Goal: Task Accomplishment & Management: Use online tool/utility

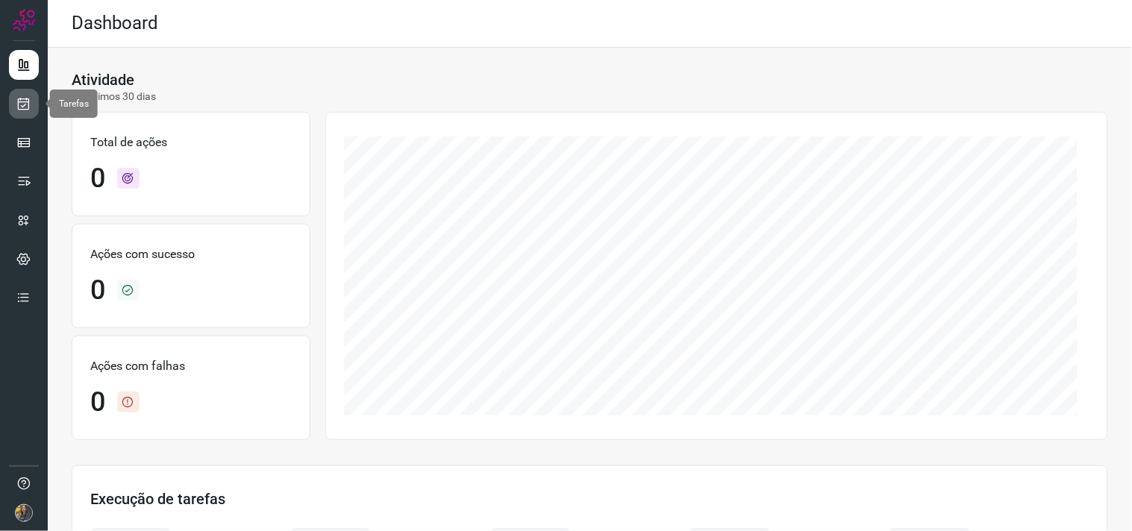
click at [23, 101] on icon at bounding box center [24, 103] width 16 height 15
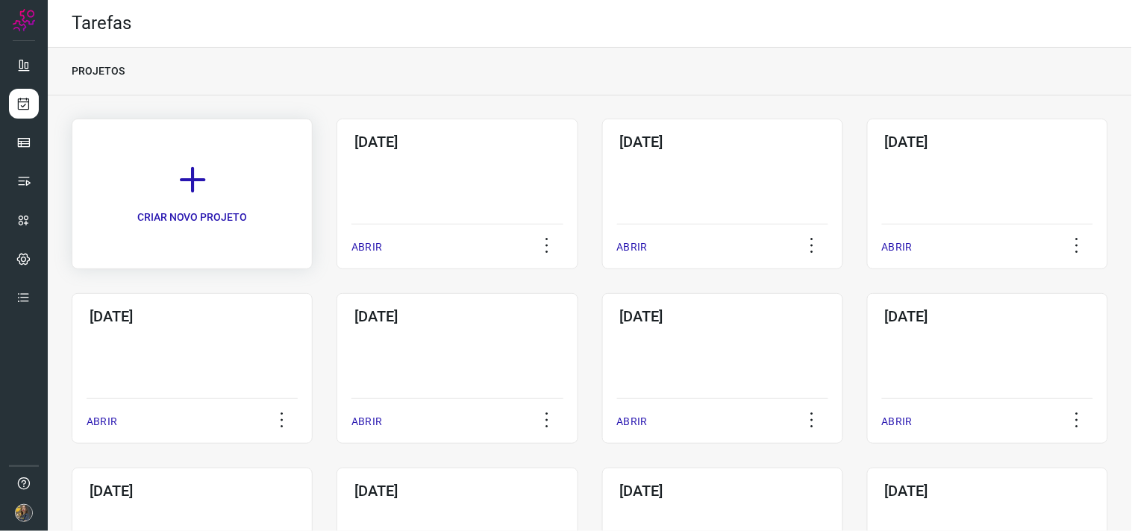
click at [242, 206] on link "CRIAR NOVO PROJETO" at bounding box center [192, 194] width 241 height 151
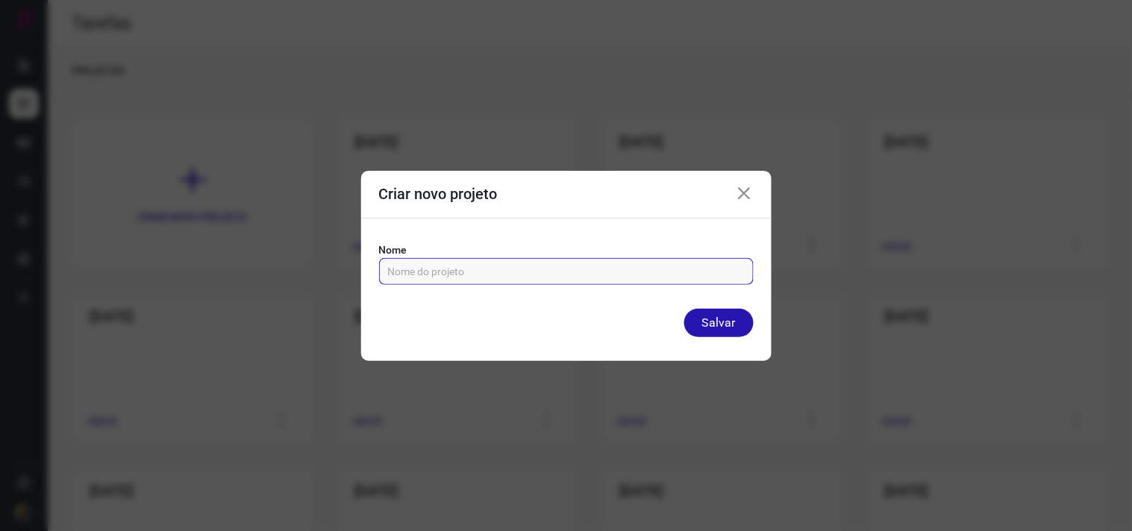
click at [410, 267] on input "text" at bounding box center [566, 271] width 357 height 25
type input "02/10/2025"
click at [684, 309] on button "Salvar" at bounding box center [718, 323] width 69 height 28
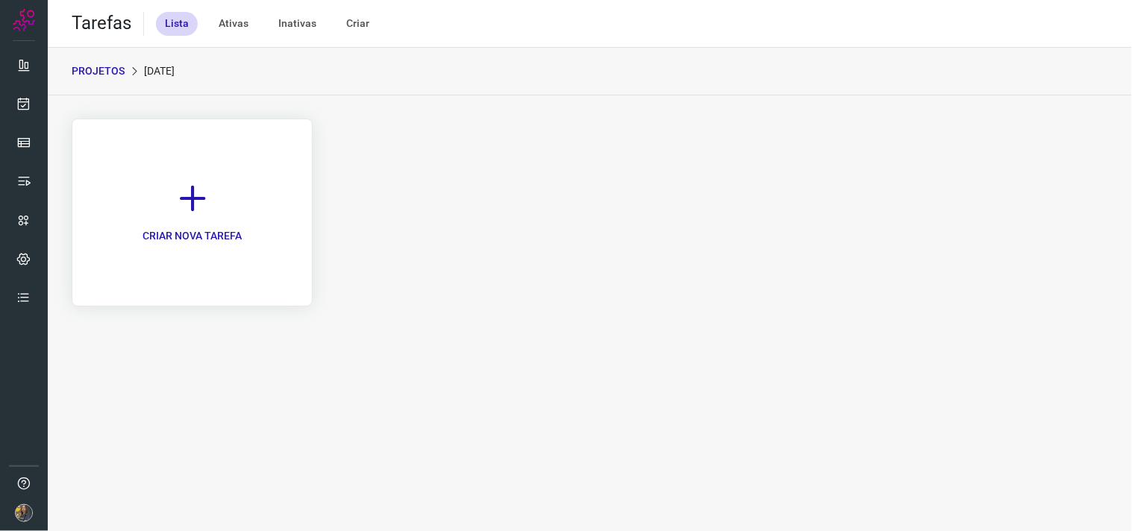
click at [233, 190] on link "CRIAR NOVA TAREFA" at bounding box center [192, 213] width 241 height 188
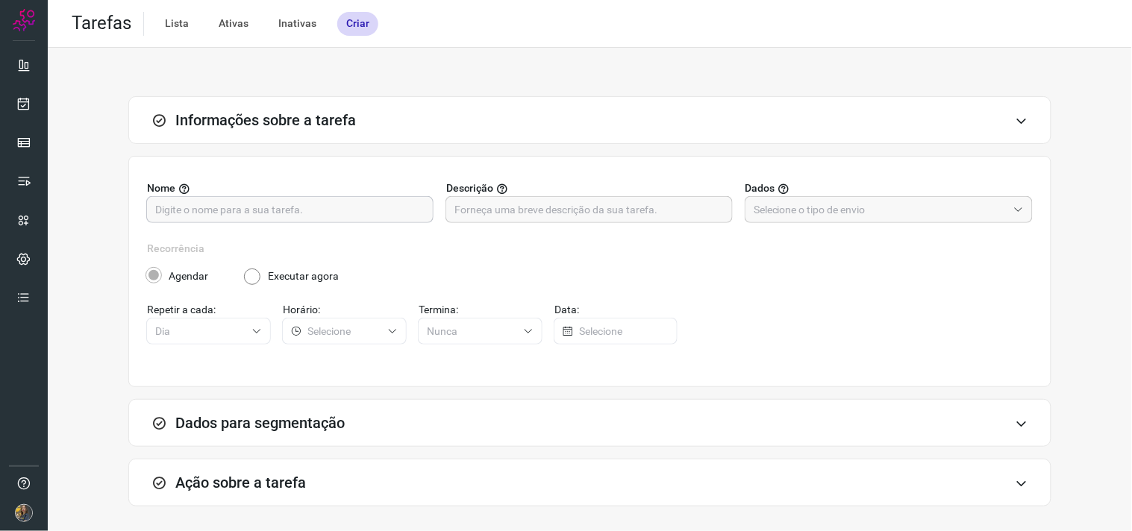
click at [415, 207] on div "Nome" at bounding box center [290, 202] width 287 height 43
click at [413, 207] on input "text" at bounding box center [289, 209] width 269 height 25
type input "SIAPE - FUTURO"
click at [460, 213] on input "text" at bounding box center [588, 209] width 269 height 25
type input "300"
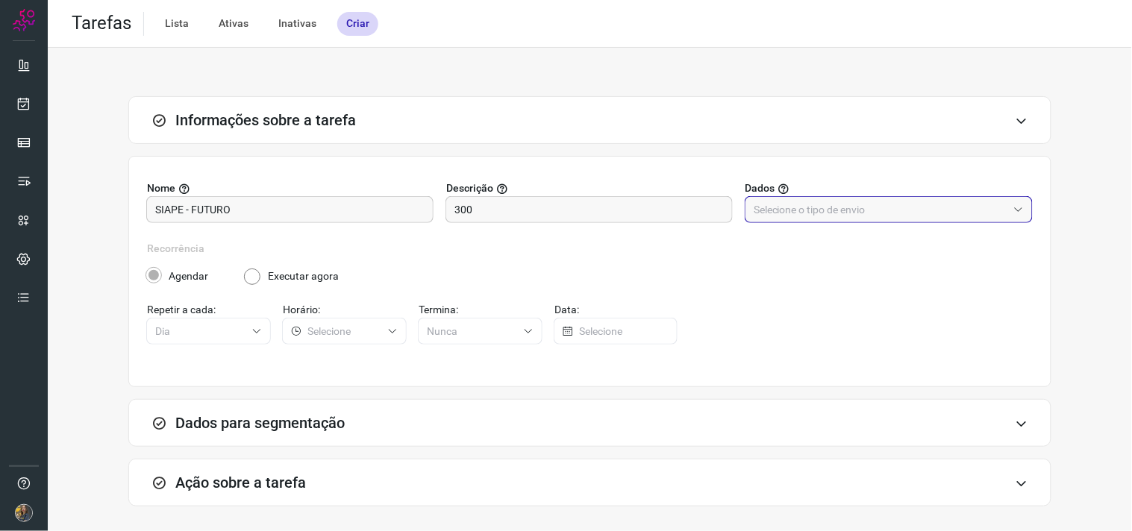
click at [816, 207] on input "text" at bounding box center [880, 209] width 254 height 25
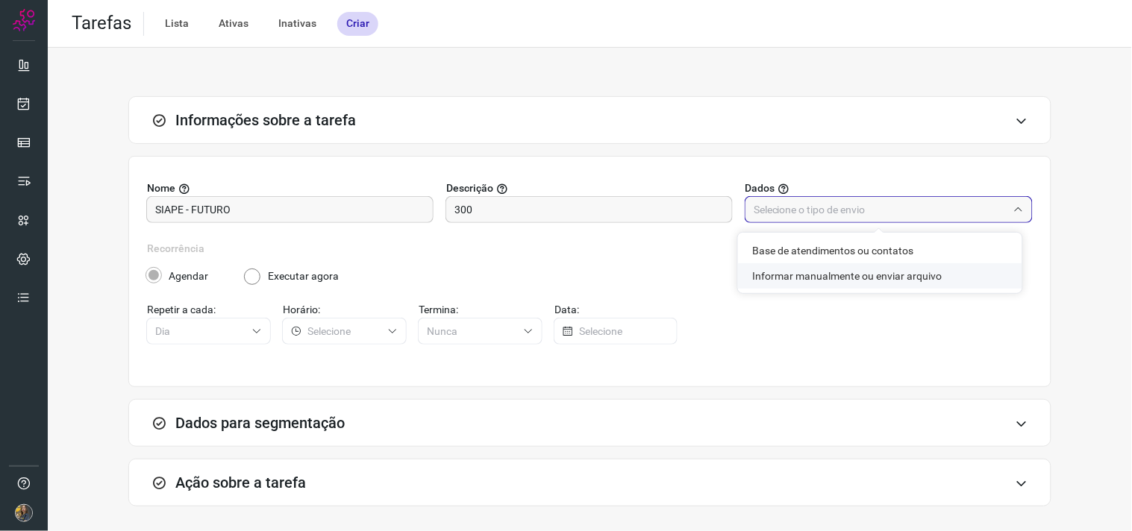
click at [825, 266] on li "Informar manualmente ou enviar arquivo" at bounding box center [880, 275] width 284 height 25
type input "Informar manualmente ou enviar arquivo"
radio input "false"
radio input "true"
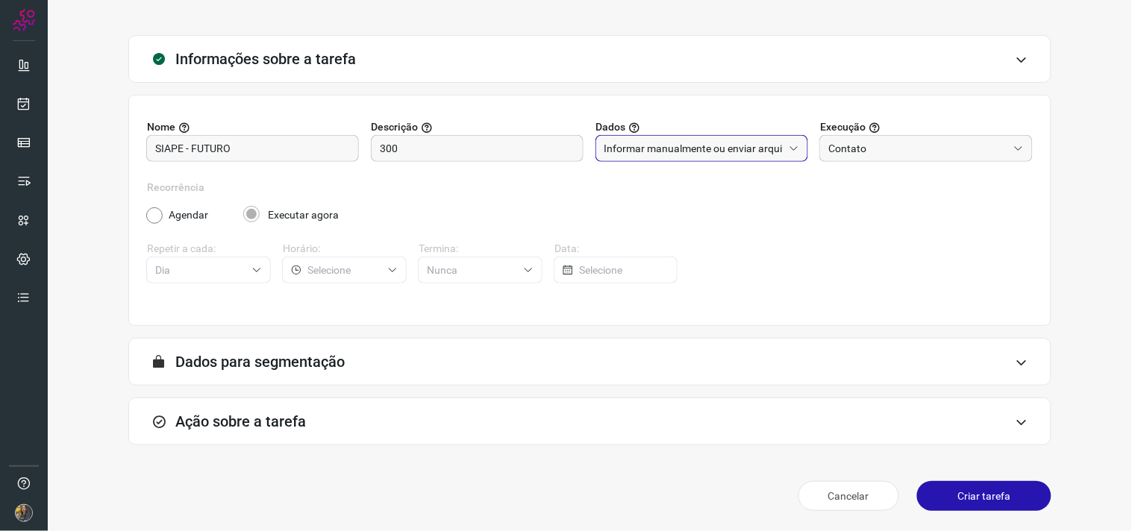
click at [502, 418] on div "Ação sobre a tarefa" at bounding box center [589, 422] width 923 height 48
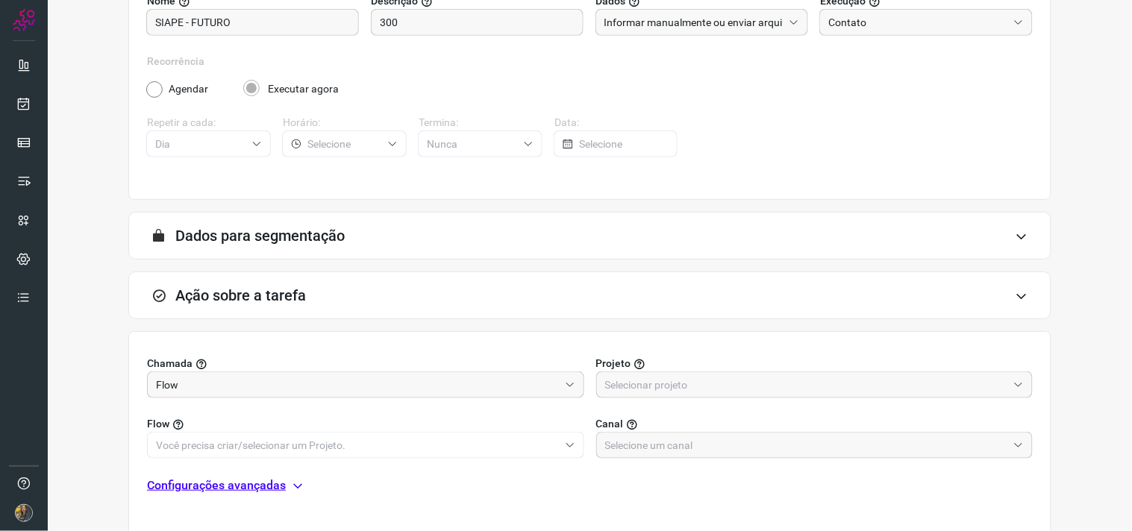
scroll to position [297, 0]
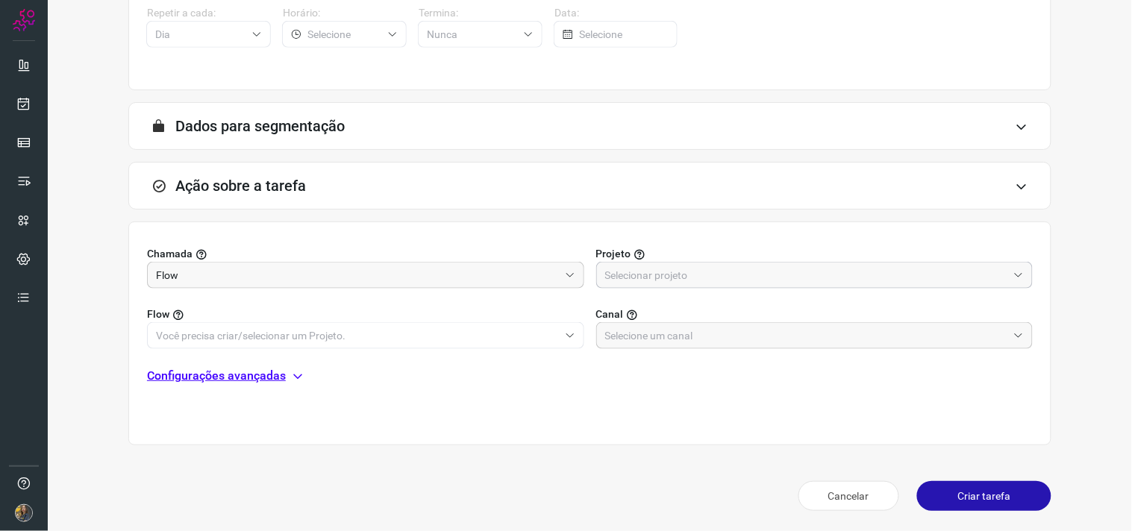
click at [642, 285] on input "text" at bounding box center [806, 275] width 403 height 25
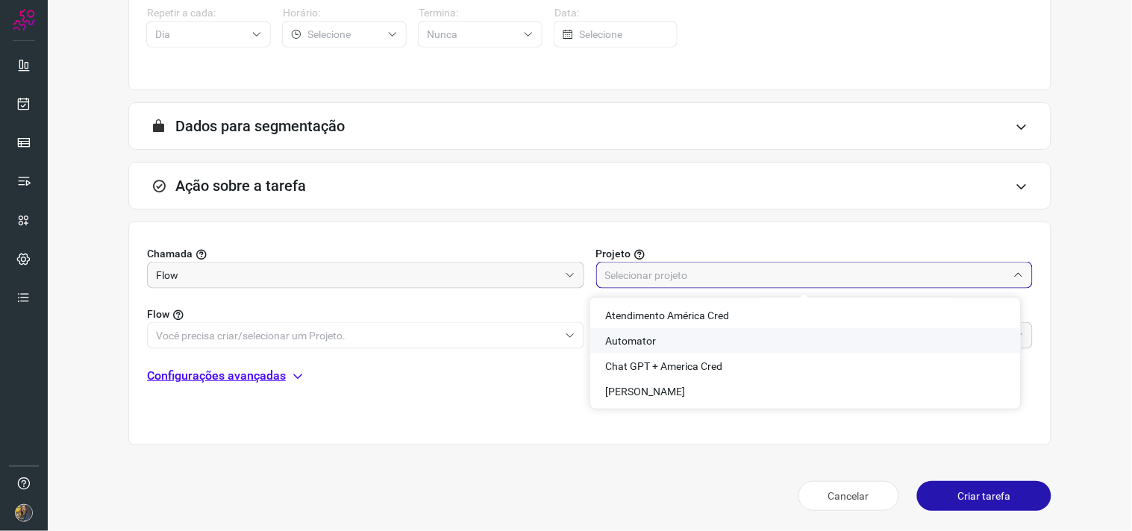
click at [627, 332] on li "Automator" at bounding box center [805, 340] width 430 height 25
type input "Automator"
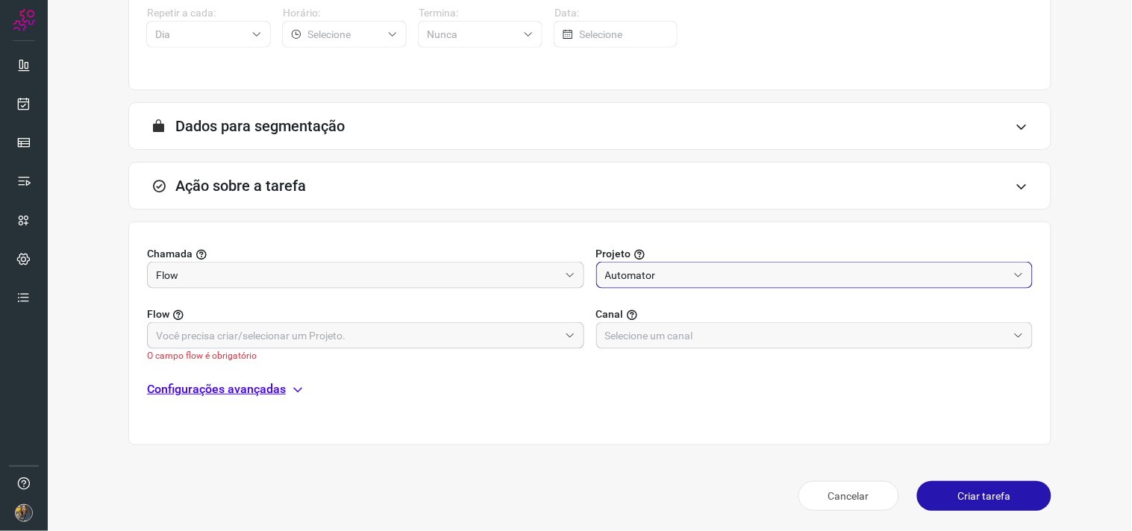
click at [476, 330] on input "text" at bounding box center [357, 335] width 403 height 25
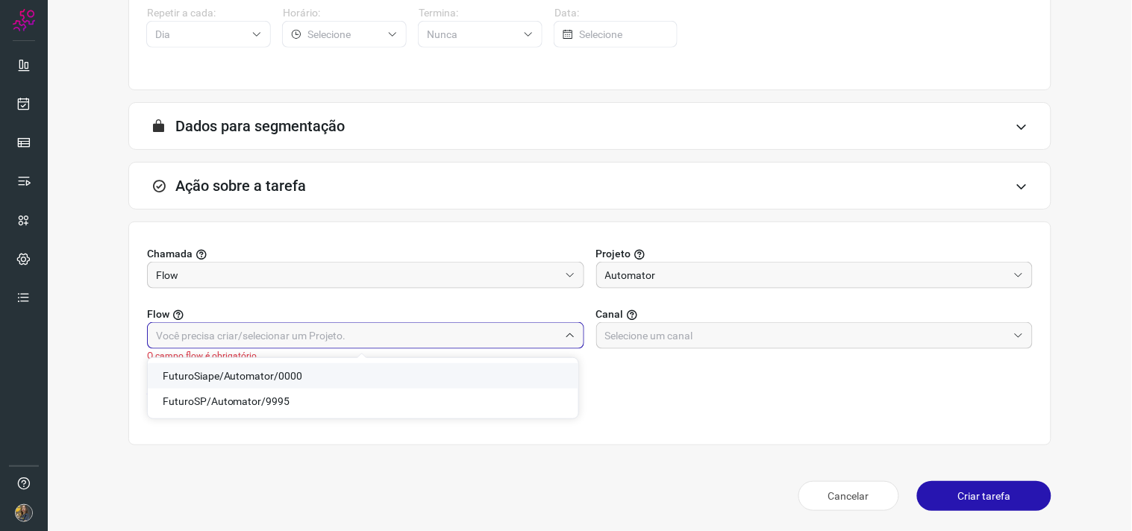
click at [276, 374] on span "FuturoSiape/Automator/0000" at bounding box center [233, 376] width 140 height 12
type input "FuturoSiape/Automator/0000"
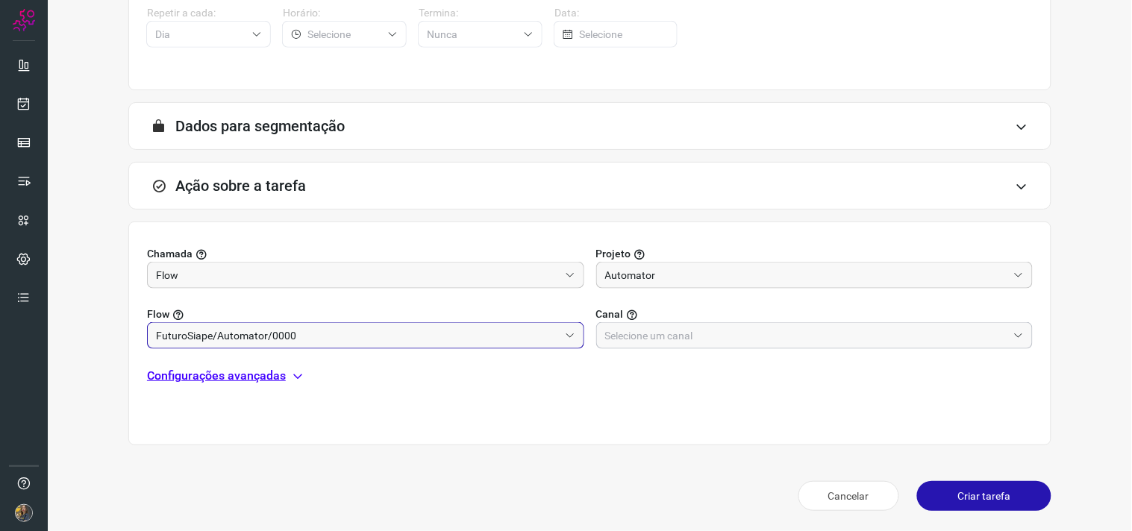
click at [612, 343] on input "text" at bounding box center [806, 335] width 403 height 25
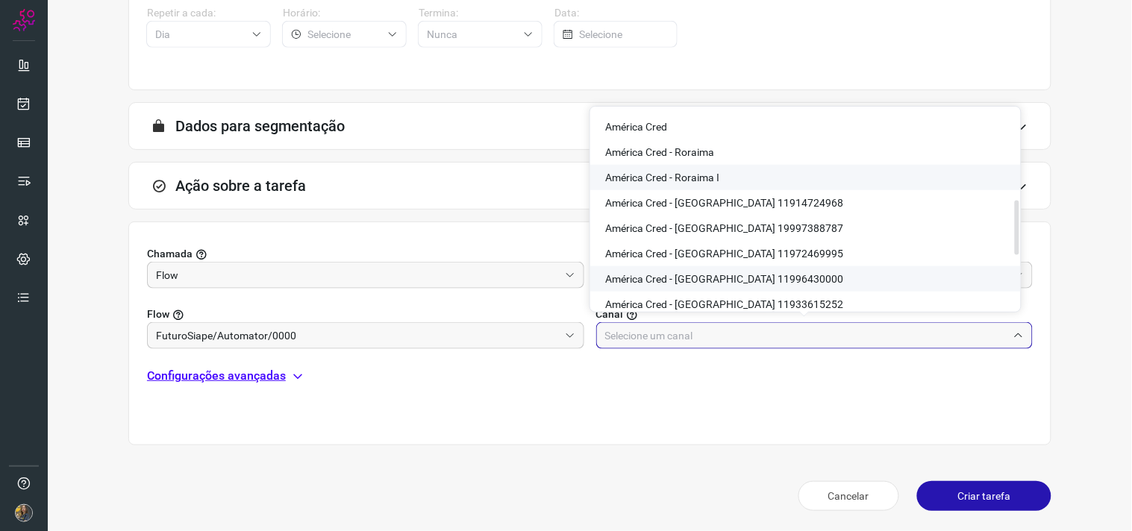
scroll to position [458, 0]
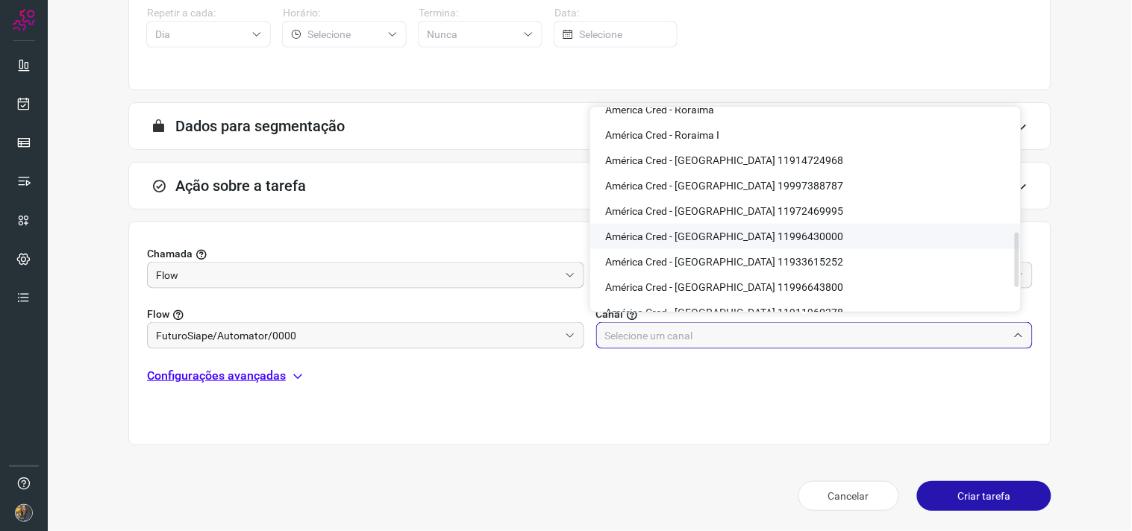
click at [751, 233] on span "América Cred - São Paulo 11996430000" at bounding box center [724, 236] width 238 height 12
type input "América Cred - São Paulo 11996430000"
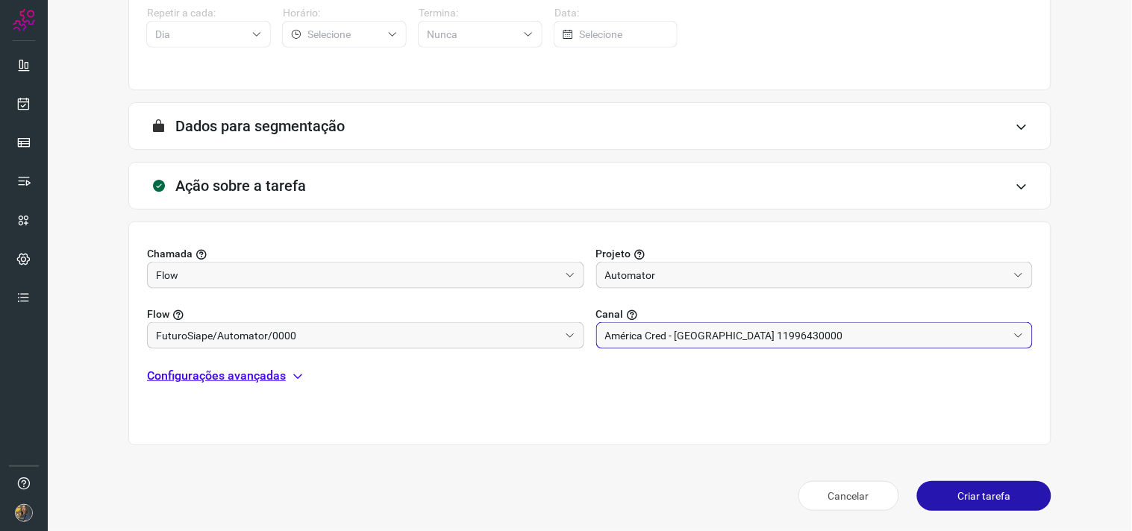
click at [256, 376] on p "Configurações avançadas" at bounding box center [216, 376] width 139 height 18
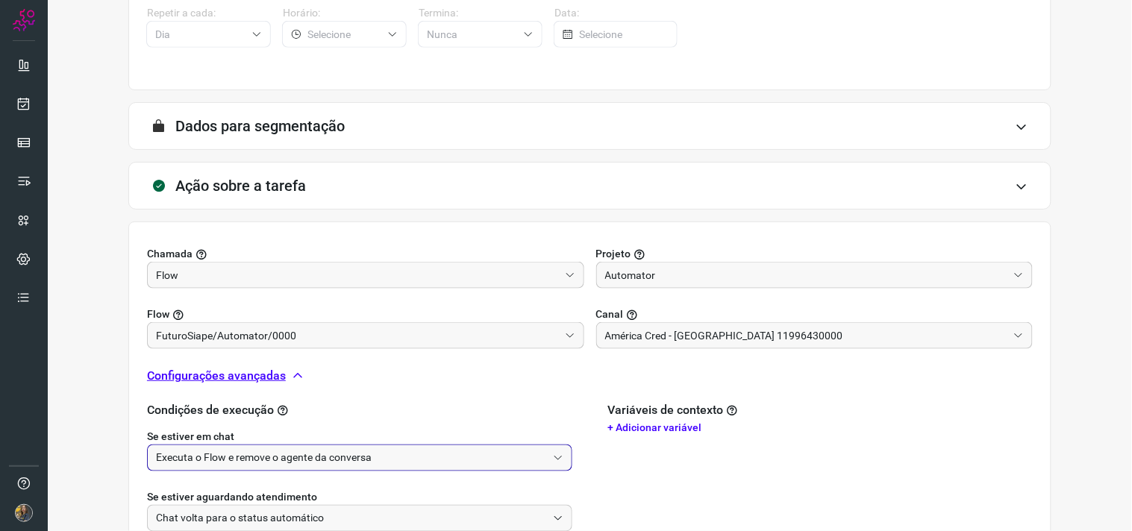
click at [249, 459] on input "Executa o Flow e remove o agente da conversa" at bounding box center [351, 457] width 391 height 25
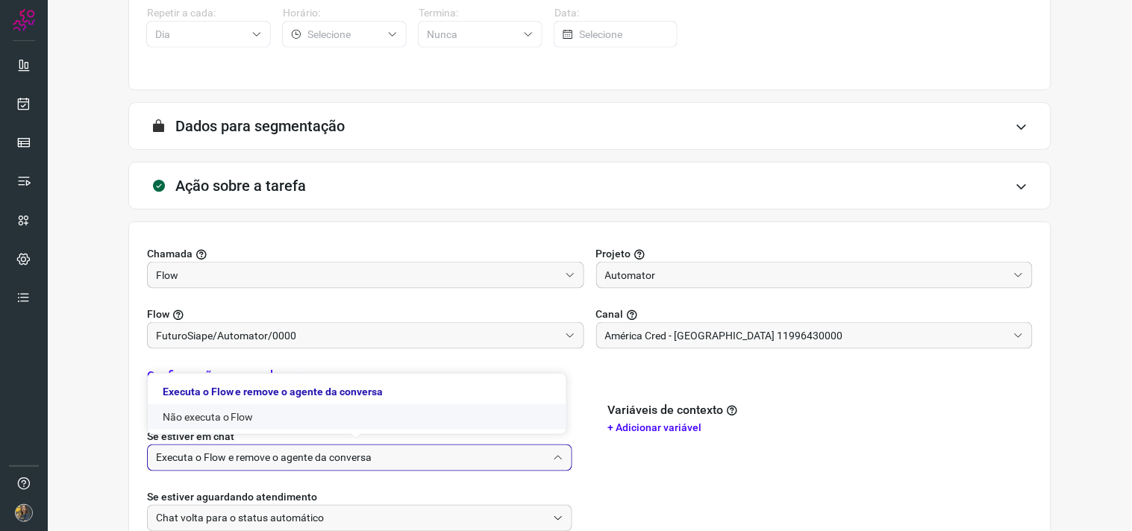
click at [198, 418] on li "Não executa o Flow" at bounding box center [357, 416] width 418 height 25
type input "Não executa o Flow"
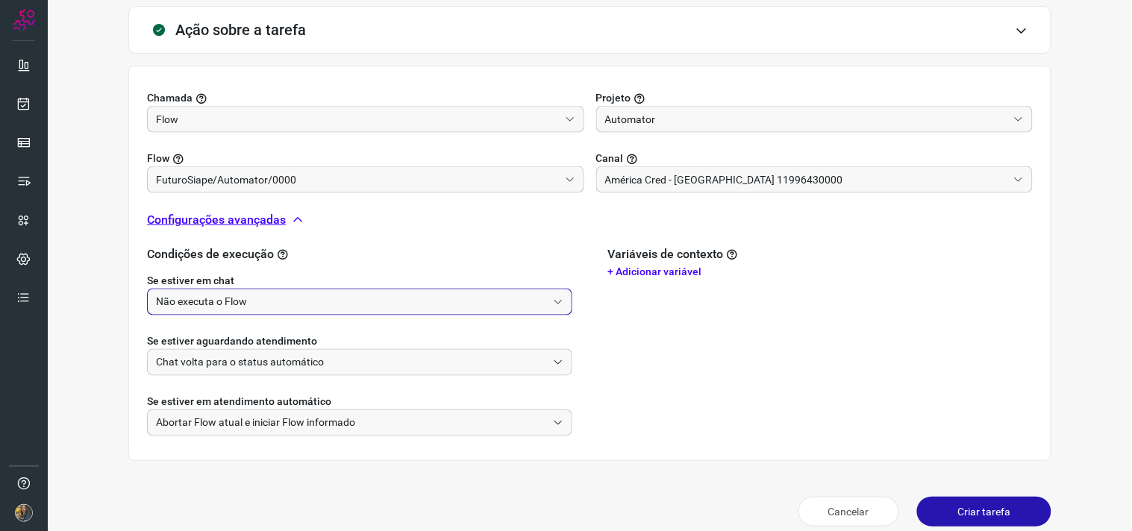
scroll to position [468, 0]
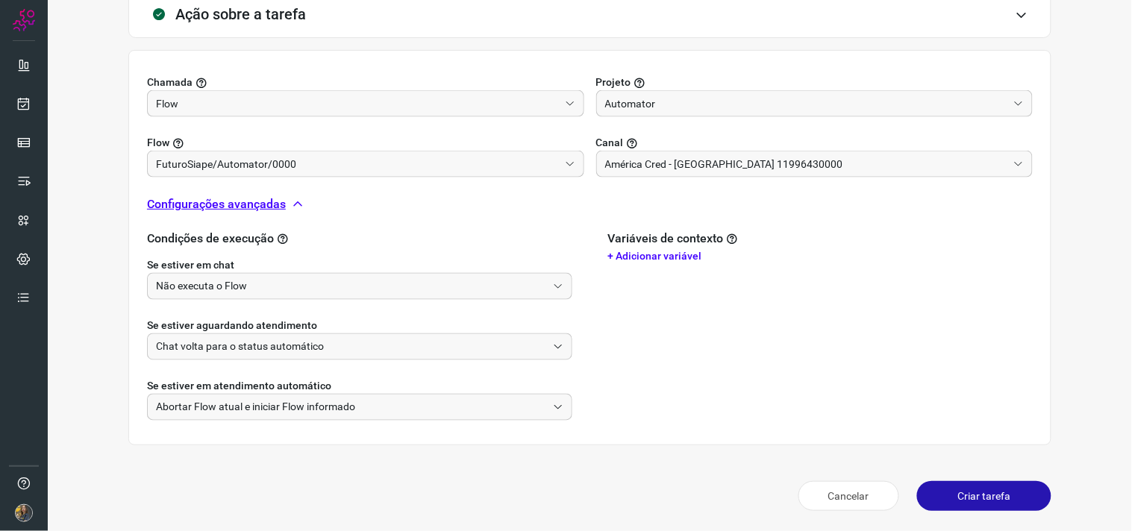
click at [955, 498] on button "Criar tarefa" at bounding box center [984, 496] width 134 height 30
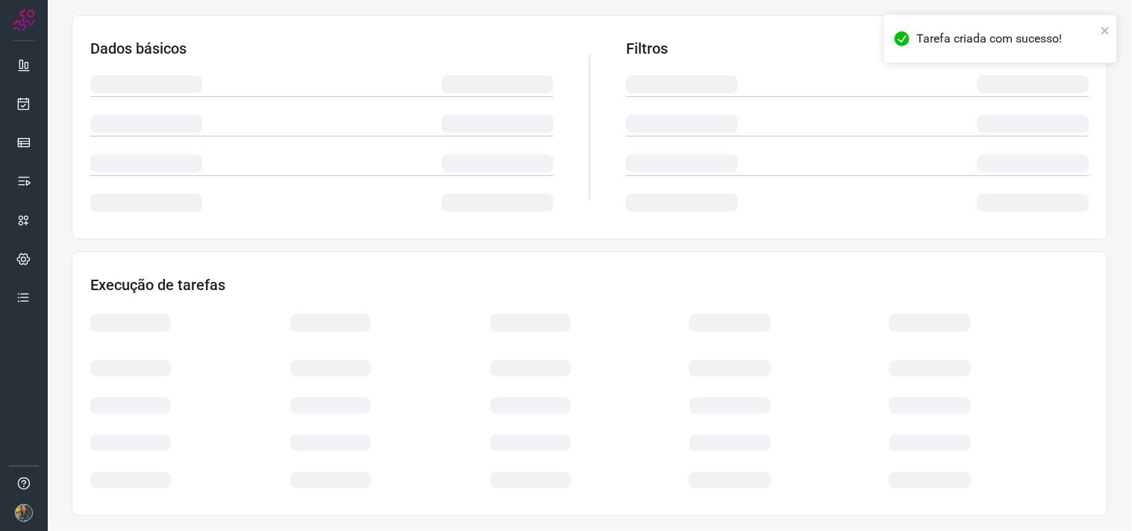
scroll to position [239, 0]
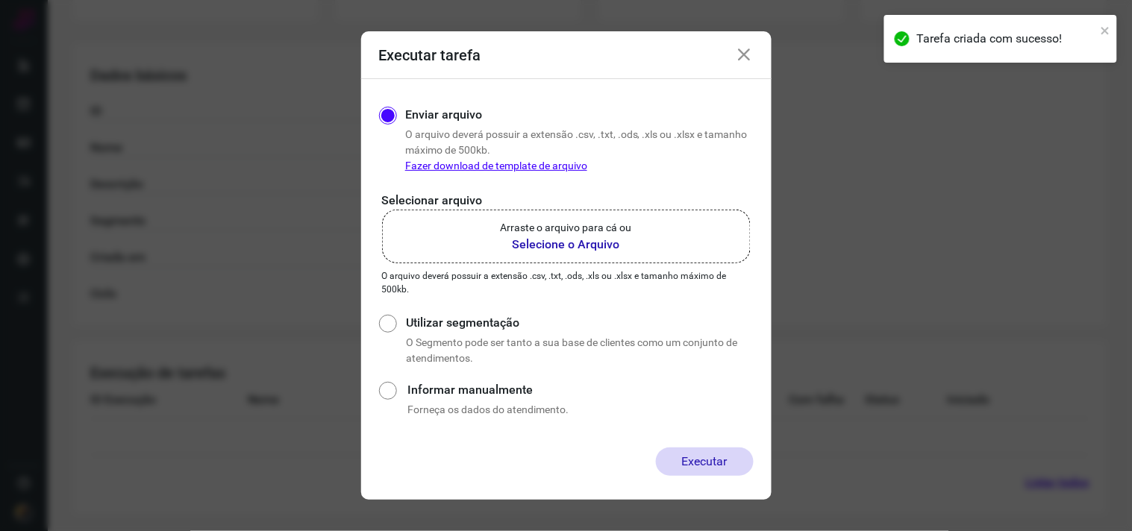
click at [560, 237] on b "Selecione o Arquivo" at bounding box center [566, 245] width 131 height 18
click at [0, 0] on input "Arraste o arquivo para cá ou Selecione o Arquivo" at bounding box center [0, 0] width 0 height 0
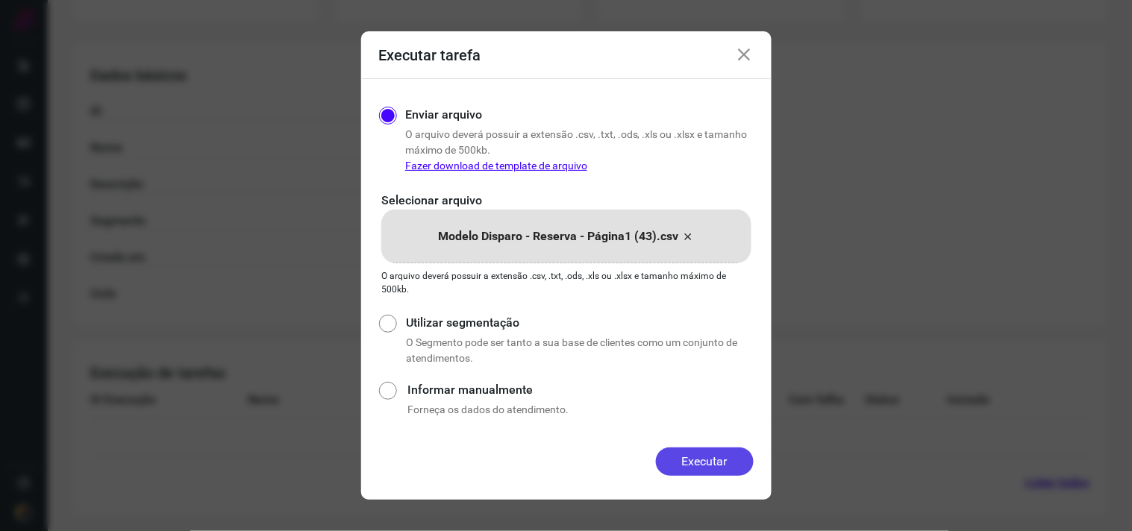
click at [718, 457] on button "Executar" at bounding box center [705, 462] width 98 height 28
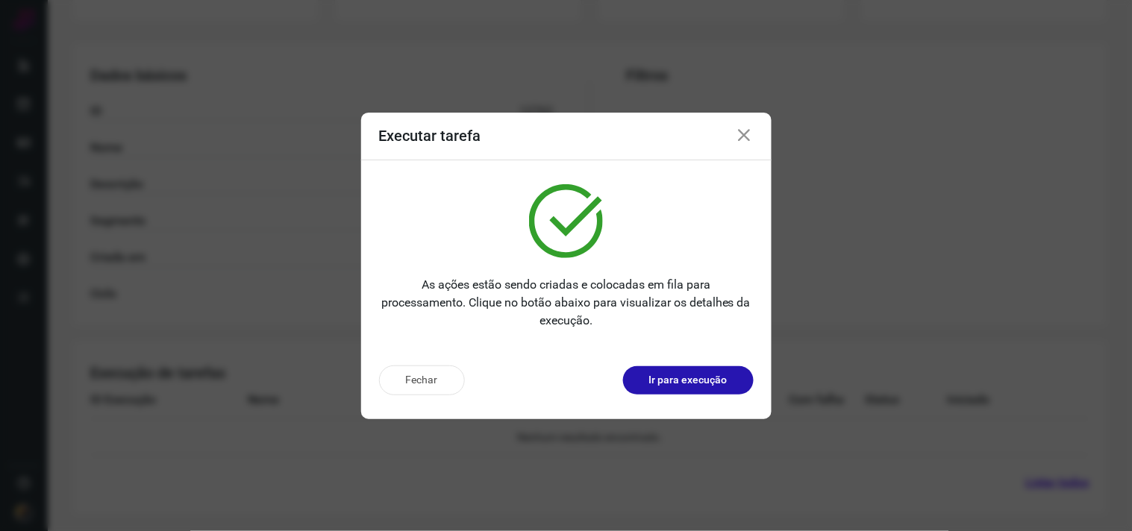
click at [659, 379] on p "Ir para execução" at bounding box center [688, 380] width 78 height 16
